Goal: Find specific page/section: Find specific page/section

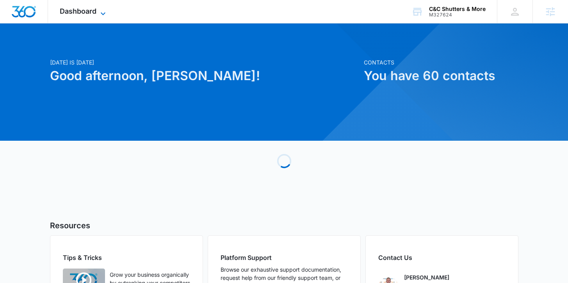
click at [103, 12] on icon at bounding box center [102, 13] width 9 height 9
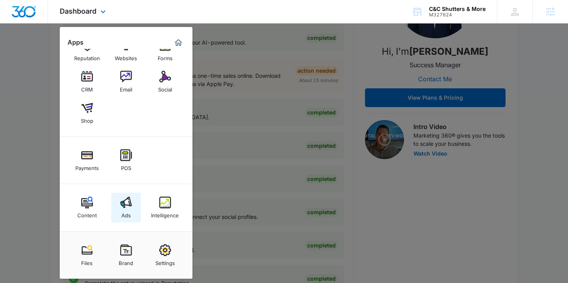
scroll to position [157, 0]
click at [124, 197] on img at bounding box center [126, 202] width 12 height 12
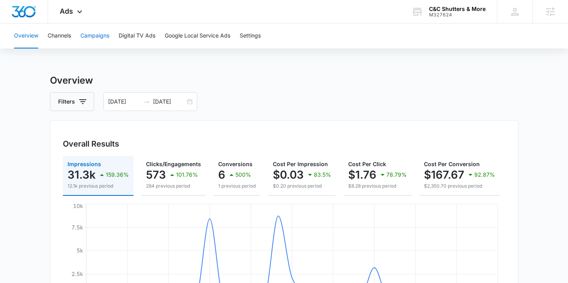
click at [101, 38] on button "Campaigns" at bounding box center [94, 35] width 29 height 25
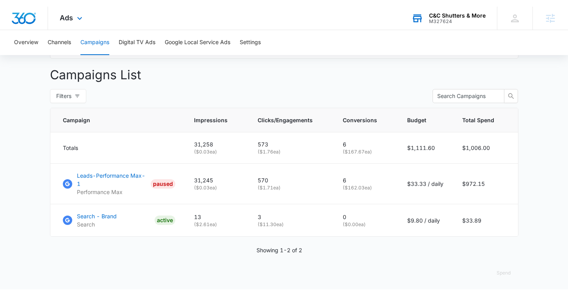
scroll to position [267, 0]
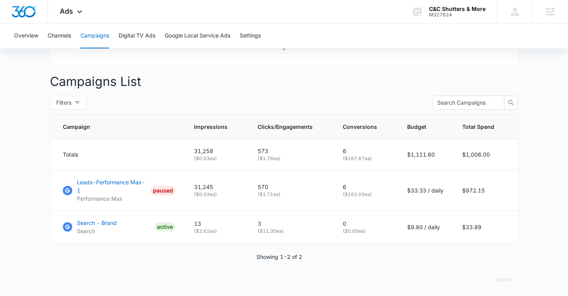
click at [231, 91] on p "Campaigns List" at bounding box center [284, 81] width 469 height 19
click at [73, 12] on div "Ads Apps Reputation Websites Forms CRM Email Social Shop Payments POS Content A…" at bounding box center [72, 11] width 48 height 23
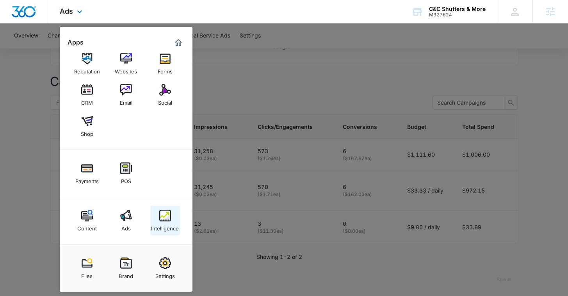
click at [166, 227] on div "Intelligence" at bounding box center [165, 226] width 28 height 10
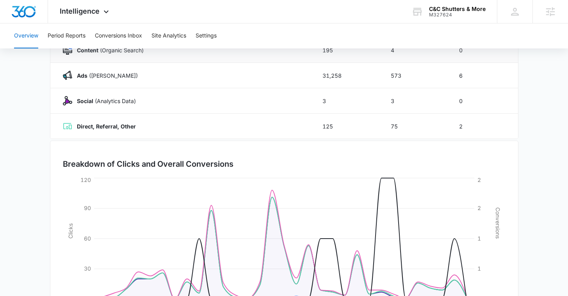
scroll to position [89, 0]
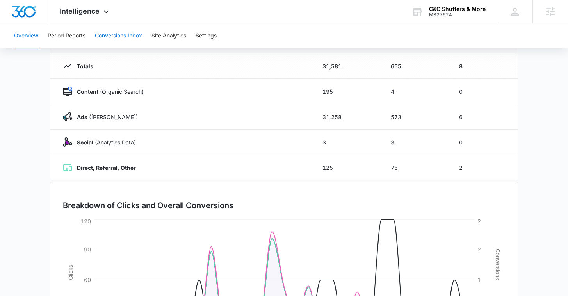
click at [131, 37] on button "Conversions Inbox" at bounding box center [118, 35] width 47 height 25
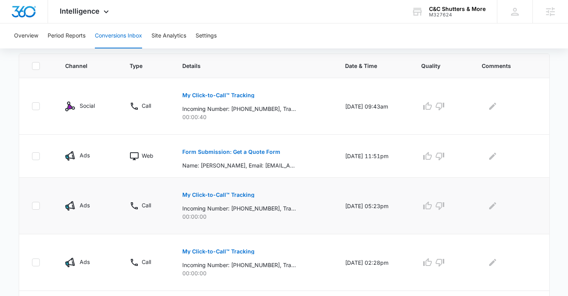
scroll to position [165, 0]
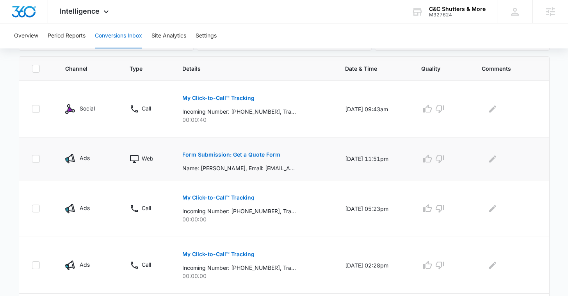
click at [244, 155] on p "Form Submission: Get a Quote Form" at bounding box center [231, 154] width 98 height 5
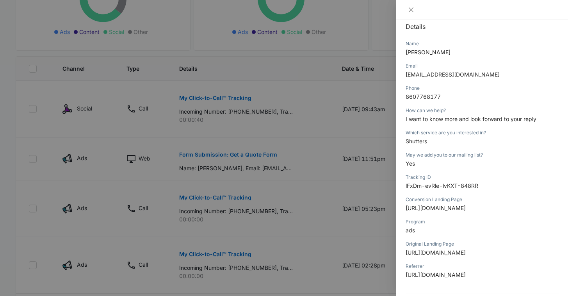
scroll to position [0, 0]
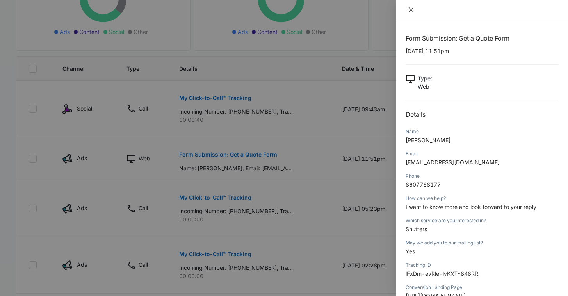
click at [414, 7] on icon "close" at bounding box center [411, 10] width 6 height 6
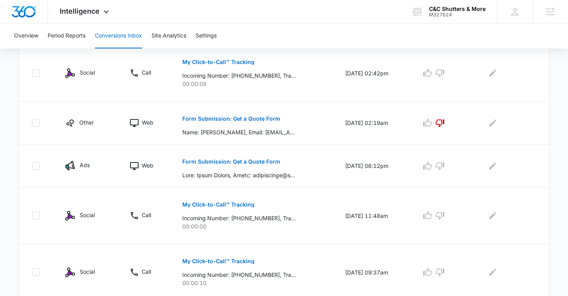
scroll to position [500, 0]
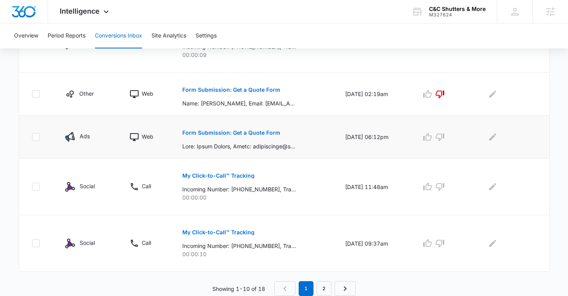
click at [228, 134] on p "Form Submission: Get a Quote Form" at bounding box center [231, 132] width 98 height 5
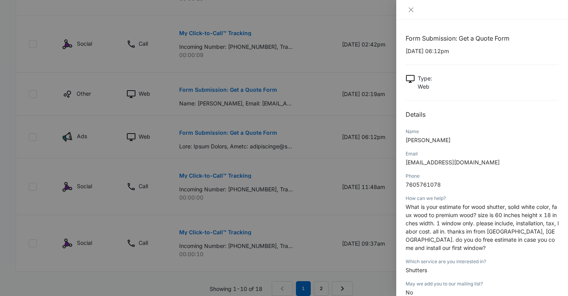
scroll to position [0, 0]
click at [411, 12] on icon "close" at bounding box center [411, 10] width 6 height 6
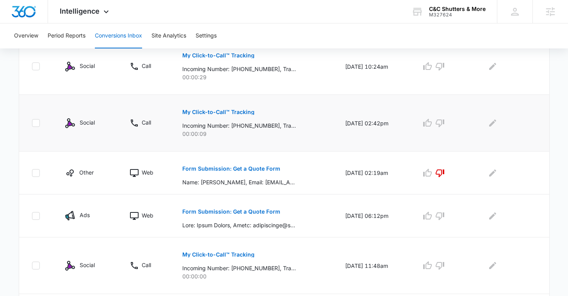
scroll to position [422, 0]
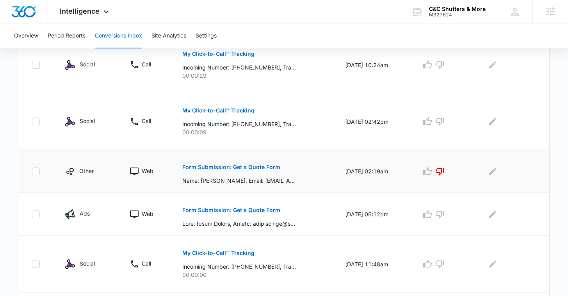
click at [250, 168] on p "Form Submission: Get a Quote Form" at bounding box center [231, 166] width 98 height 5
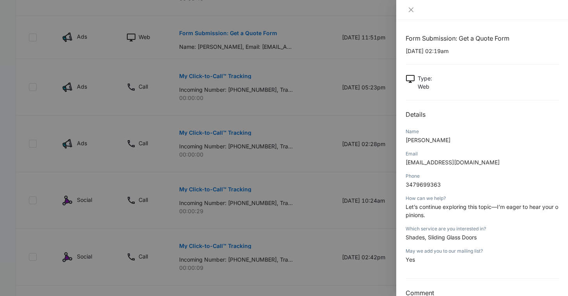
scroll to position [249, 0]
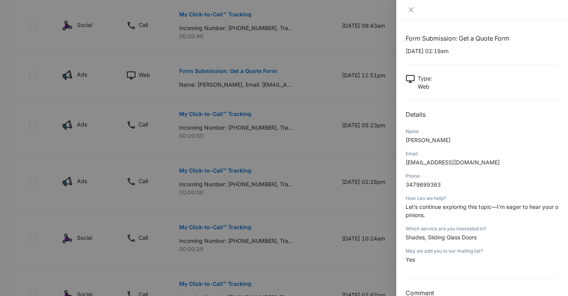
click at [412, 14] on div at bounding box center [482, 10] width 172 height 20
click at [411, 12] on icon "close" at bounding box center [411, 10] width 6 height 6
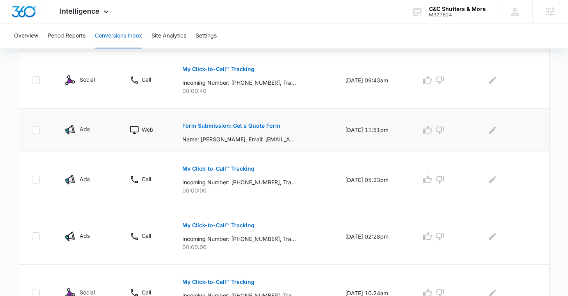
scroll to position [187, 0]
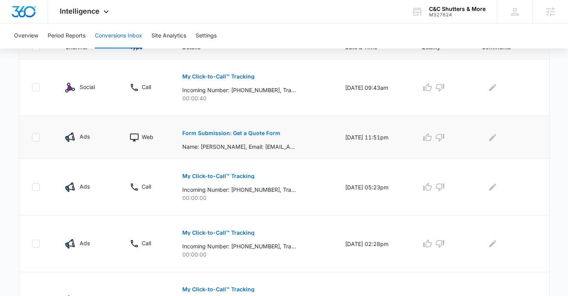
click at [209, 132] on p "Form Submission: Get a Quote Form" at bounding box center [231, 132] width 98 height 5
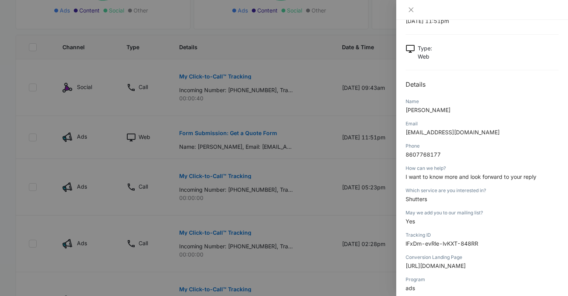
scroll to position [30, 0]
click at [296, 77] on div at bounding box center [284, 148] width 568 height 296
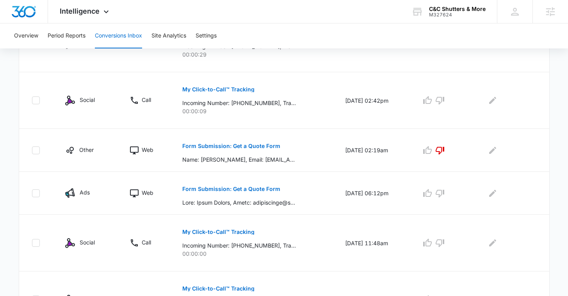
scroll to position [500, 0]
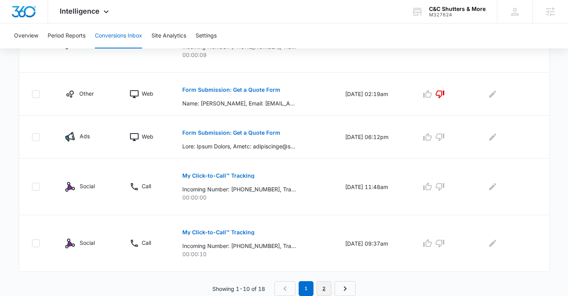
click at [319, 282] on link "2" at bounding box center [324, 288] width 15 height 15
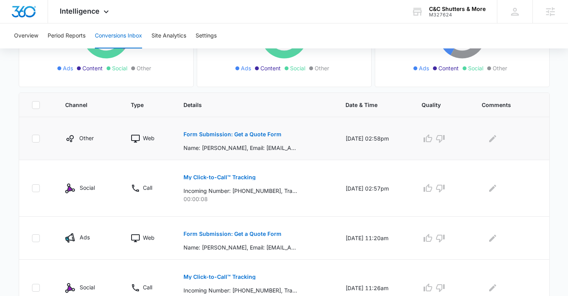
scroll to position [130, 0]
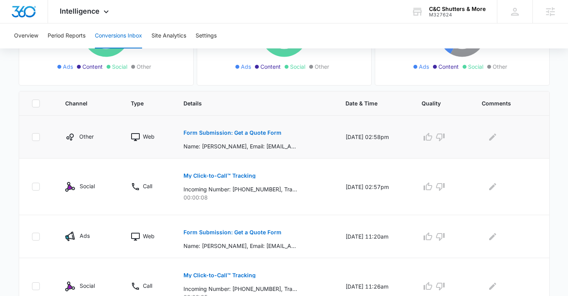
click at [226, 128] on button "Form Submission: Get a Quote Form" at bounding box center [233, 132] width 98 height 19
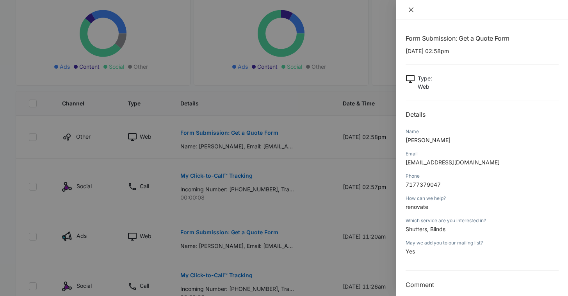
click at [407, 9] on button "Close" at bounding box center [411, 9] width 11 height 7
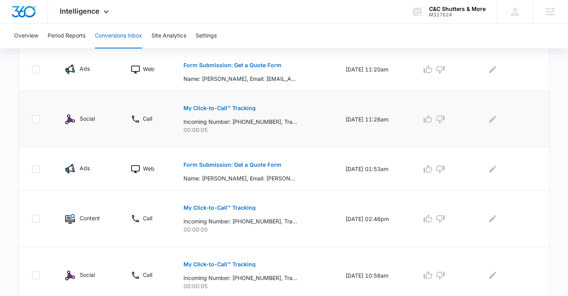
scroll to position [299, 0]
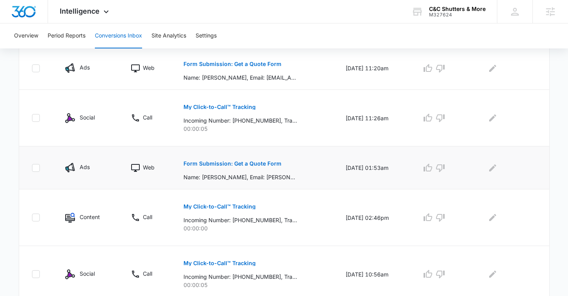
click at [257, 163] on p "Form Submission: Get a Quote Form" at bounding box center [233, 163] width 98 height 5
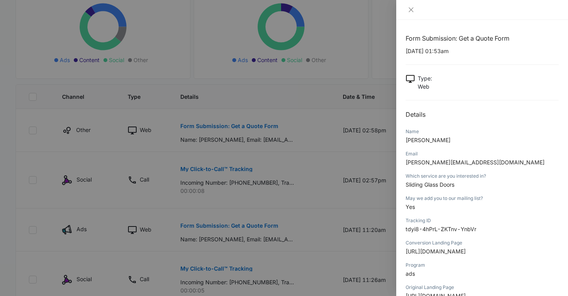
scroll to position [138, 0]
click at [412, 9] on icon "close" at bounding box center [411, 10] width 6 height 6
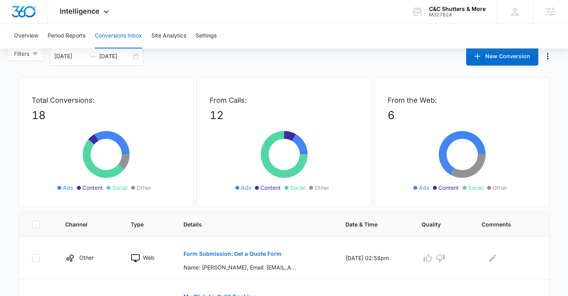
scroll to position [0, 0]
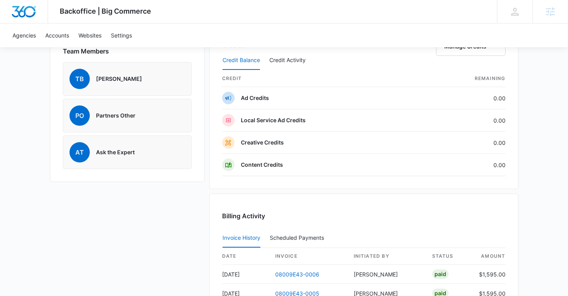
scroll to position [564, 0]
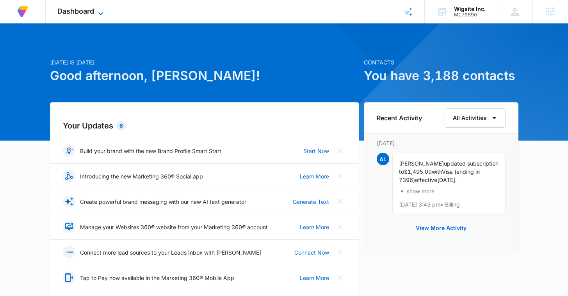
click at [99, 11] on icon at bounding box center [100, 13] width 9 height 9
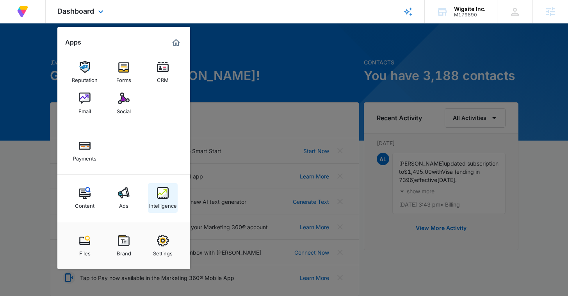
click at [153, 195] on link "Intelligence" at bounding box center [163, 198] width 30 height 30
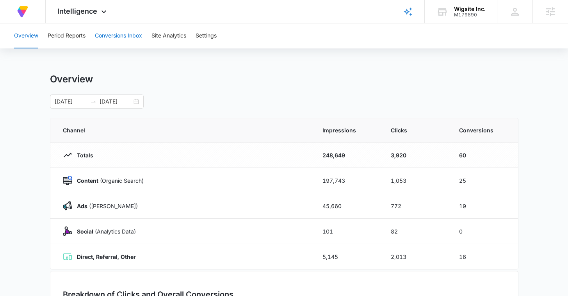
click at [112, 39] on button "Conversions Inbox" at bounding box center [118, 35] width 47 height 25
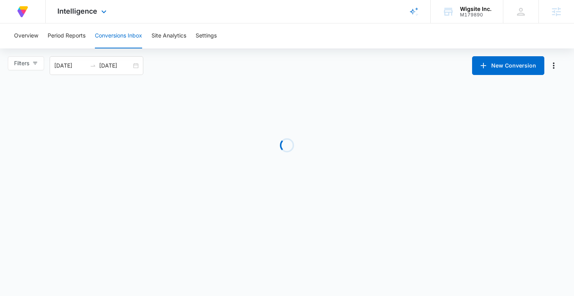
click at [91, 15] on div "Intelligence Apps Reputation Forms CRM Email Social Payments Content Ads Intell…" at bounding box center [83, 11] width 75 height 23
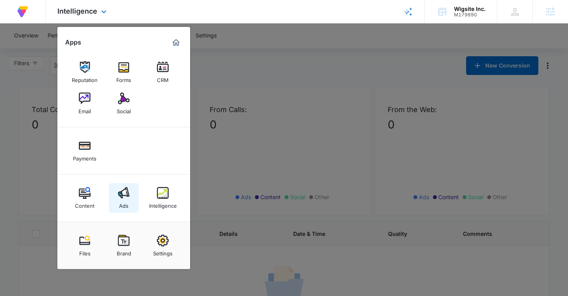
click at [126, 196] on img at bounding box center [124, 193] width 12 height 12
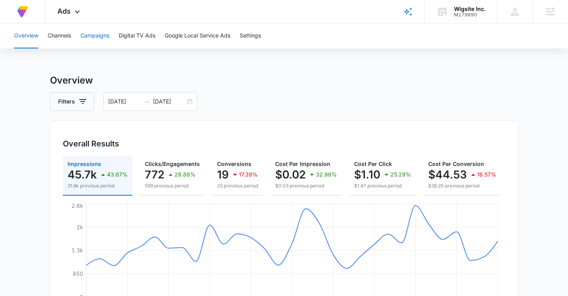
click at [106, 39] on button "Campaigns" at bounding box center [94, 35] width 29 height 25
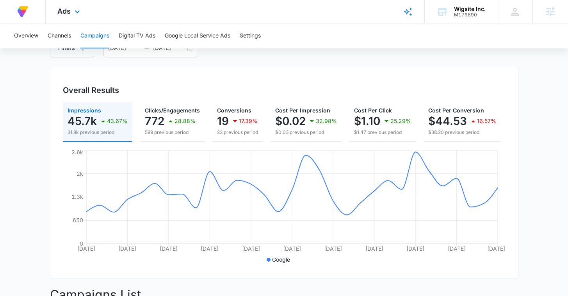
scroll to position [54, 0]
